Goal: Check status: Check status

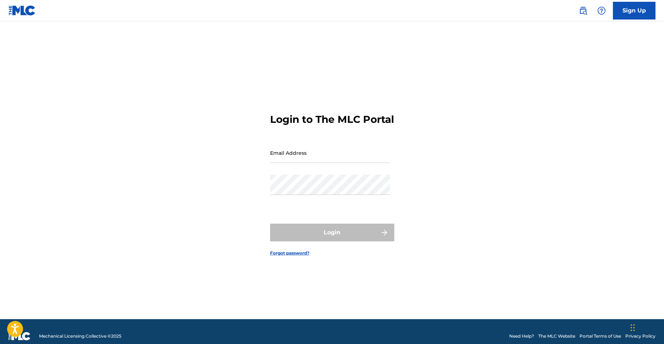
type input "[EMAIL_ADDRESS][DOMAIN_NAME]"
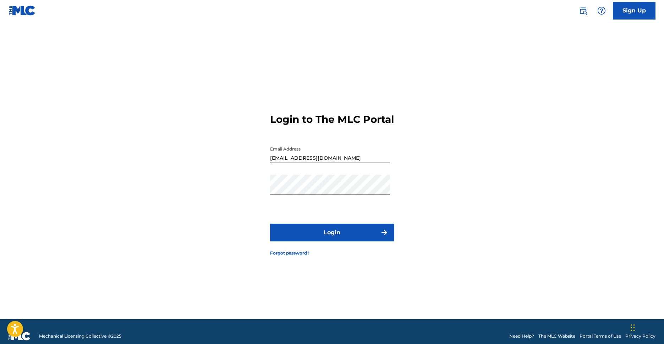
click at [305, 224] on form "Login to The MLC Portal Email Address [EMAIL_ADDRESS][DOMAIN_NAME] Password Log…" at bounding box center [332, 179] width 124 height 280
click at [297, 233] on button "Login" at bounding box center [332, 233] width 124 height 18
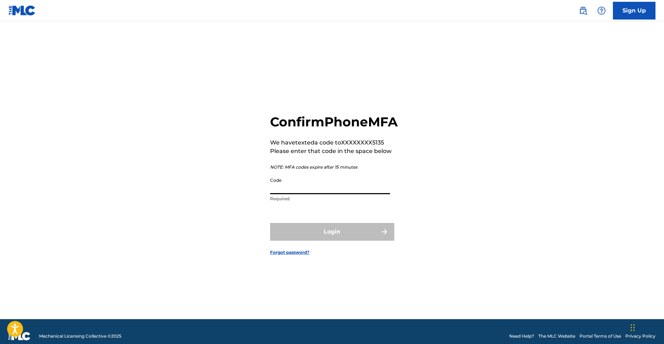
click at [309, 193] on input "Code" at bounding box center [330, 184] width 120 height 20
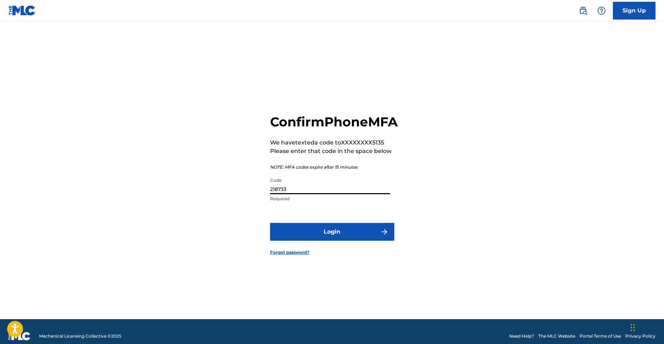
type input "218733"
click at [308, 237] on button "Login" at bounding box center [332, 232] width 124 height 18
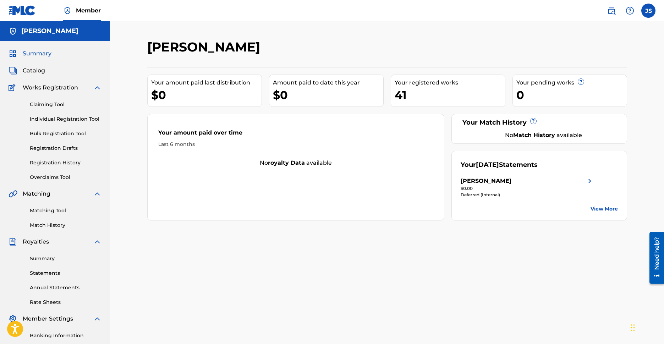
click at [591, 210] on link "View More" at bounding box center [604, 208] width 27 height 7
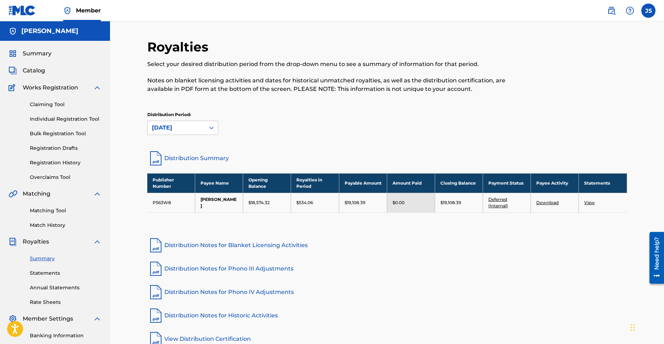
click at [46, 88] on span "Works Registration" at bounding box center [50, 87] width 55 height 9
click at [43, 58] on div "Summary Catalog Works Registration Claiming Tool Individual Registration Tool B…" at bounding box center [55, 223] width 110 height 365
click at [43, 51] on span "Summary" at bounding box center [37, 53] width 29 height 9
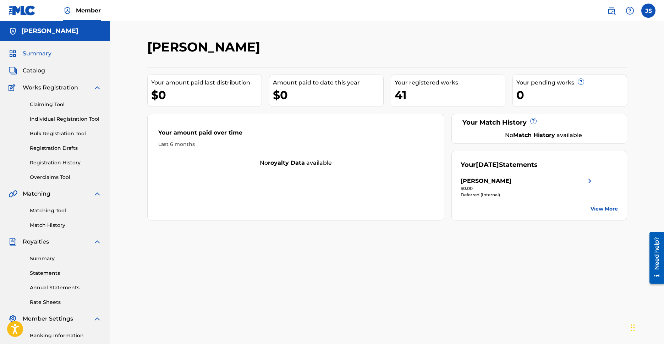
click at [596, 197] on div "Your [DATE] Statements [PERSON_NAME] $0.00 Deferred (Internal) View More" at bounding box center [539, 186] width 176 height 70
click at [596, 206] on link "View More" at bounding box center [604, 208] width 27 height 7
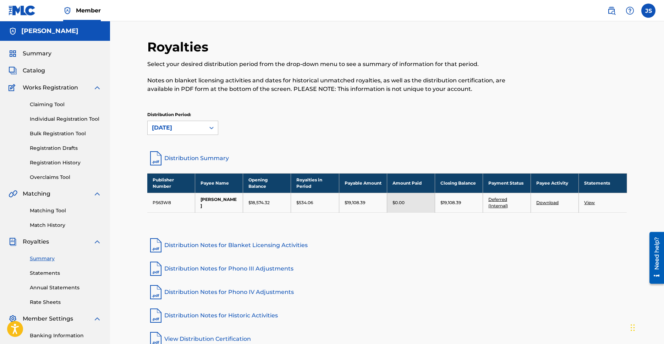
click at [591, 202] on link "View" at bounding box center [589, 202] width 11 height 5
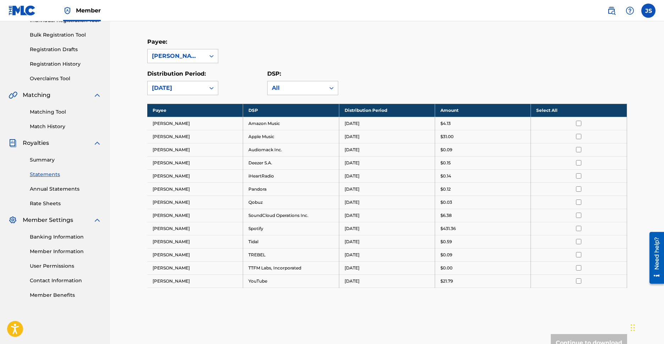
scroll to position [106, 0]
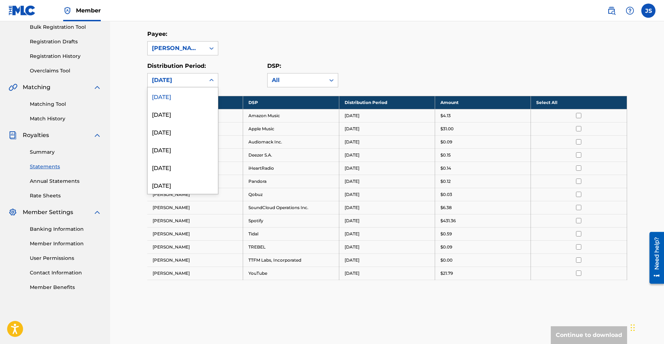
click at [192, 78] on div "[DATE]" at bounding box center [176, 80] width 49 height 9
drag, startPoint x: 219, startPoint y: 68, endPoint x: 215, endPoint y: 70, distance: 4.4
click at [215, 70] on div "Distribution Period: 54 results available. Use Up and Down to choose options, p…" at bounding box center [207, 75] width 120 height 26
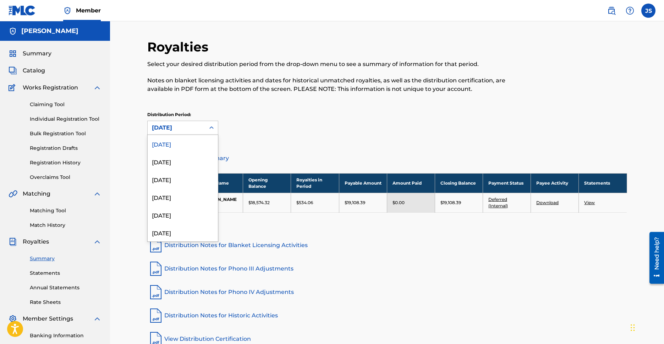
click at [197, 127] on div "[DATE]" at bounding box center [176, 128] width 49 height 9
click at [181, 164] on div "[DATE]" at bounding box center [183, 162] width 70 height 18
click at [193, 131] on div "[DATE]" at bounding box center [176, 128] width 49 height 9
click at [183, 142] on div "[DATE]" at bounding box center [183, 144] width 70 height 18
click at [204, 127] on div "[DATE]" at bounding box center [176, 127] width 57 height 13
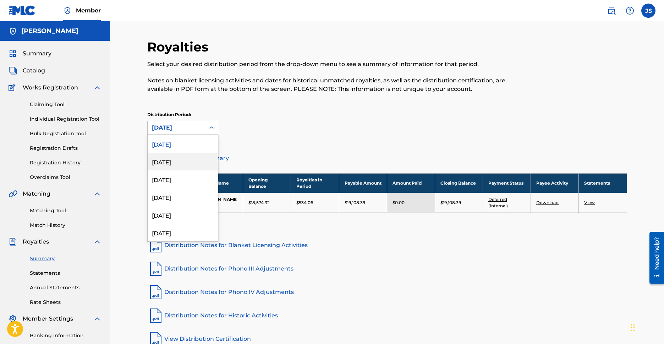
click at [177, 157] on div "[DATE]" at bounding box center [183, 162] width 70 height 18
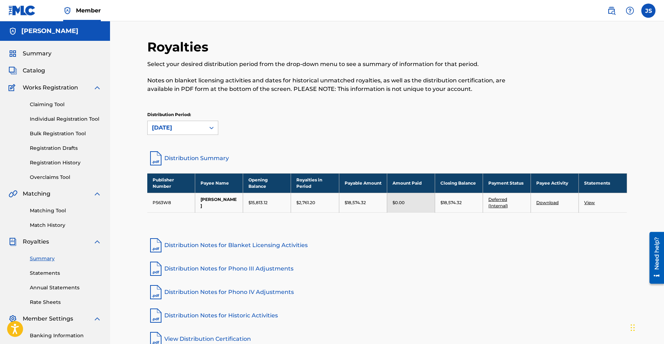
click at [587, 202] on link "View" at bounding box center [589, 202] width 11 height 5
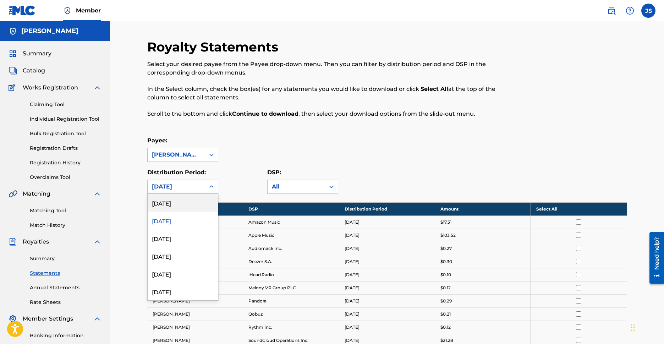
click at [167, 188] on div "[DATE]" at bounding box center [176, 186] width 49 height 9
click at [166, 242] on div "[DATE]" at bounding box center [183, 238] width 70 height 18
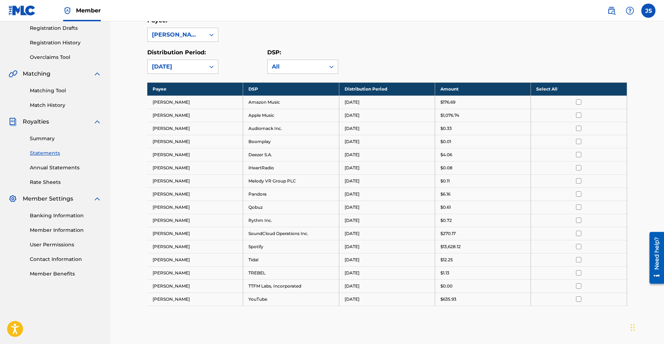
scroll to position [142, 0]
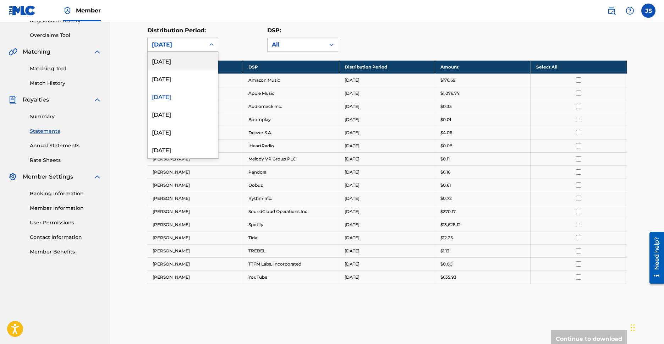
click at [206, 40] on div at bounding box center [211, 44] width 13 height 13
click at [191, 62] on div "[DATE]" at bounding box center [183, 61] width 70 height 18
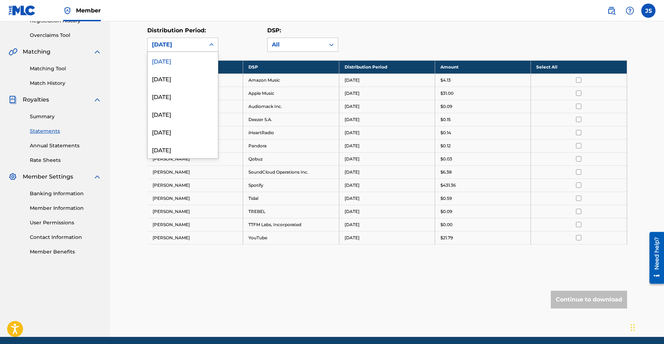
click at [194, 49] on div "[DATE]" at bounding box center [176, 44] width 49 height 9
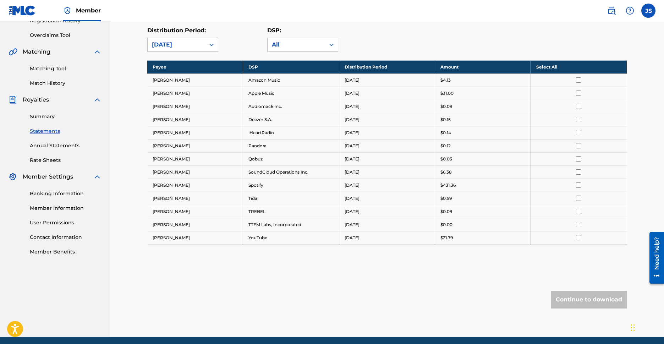
click at [258, 37] on div "Distribution Period: [DATE]" at bounding box center [207, 39] width 120 height 26
